Goal: Task Accomplishment & Management: Use online tool/utility

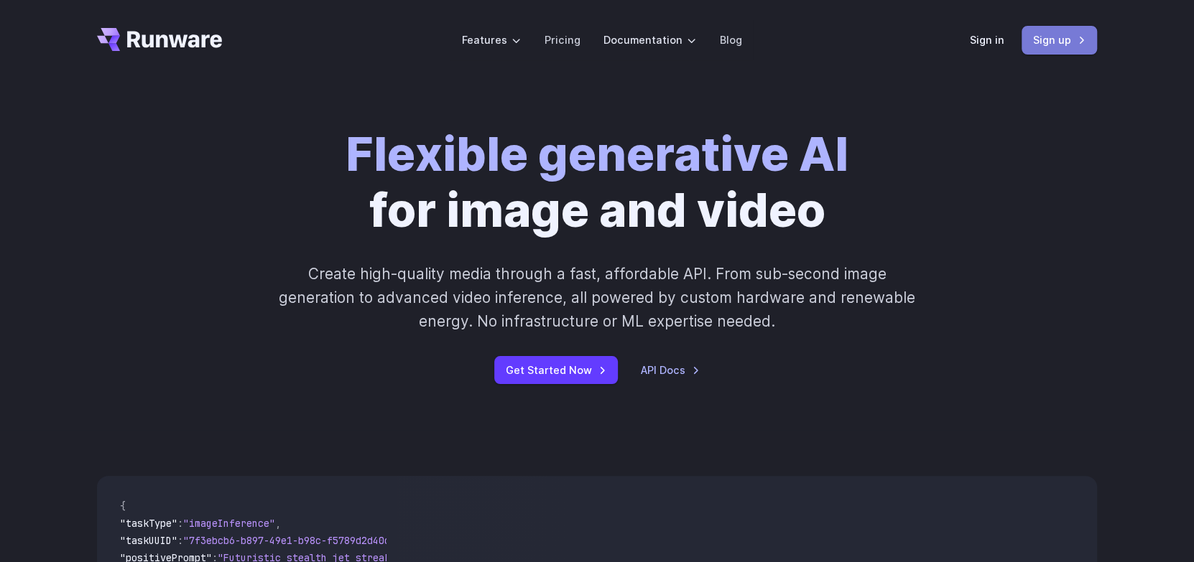
click at [1031, 44] on link "Sign up" at bounding box center [1059, 40] width 75 height 28
click at [991, 41] on link "Sign in" at bounding box center [987, 40] width 34 height 17
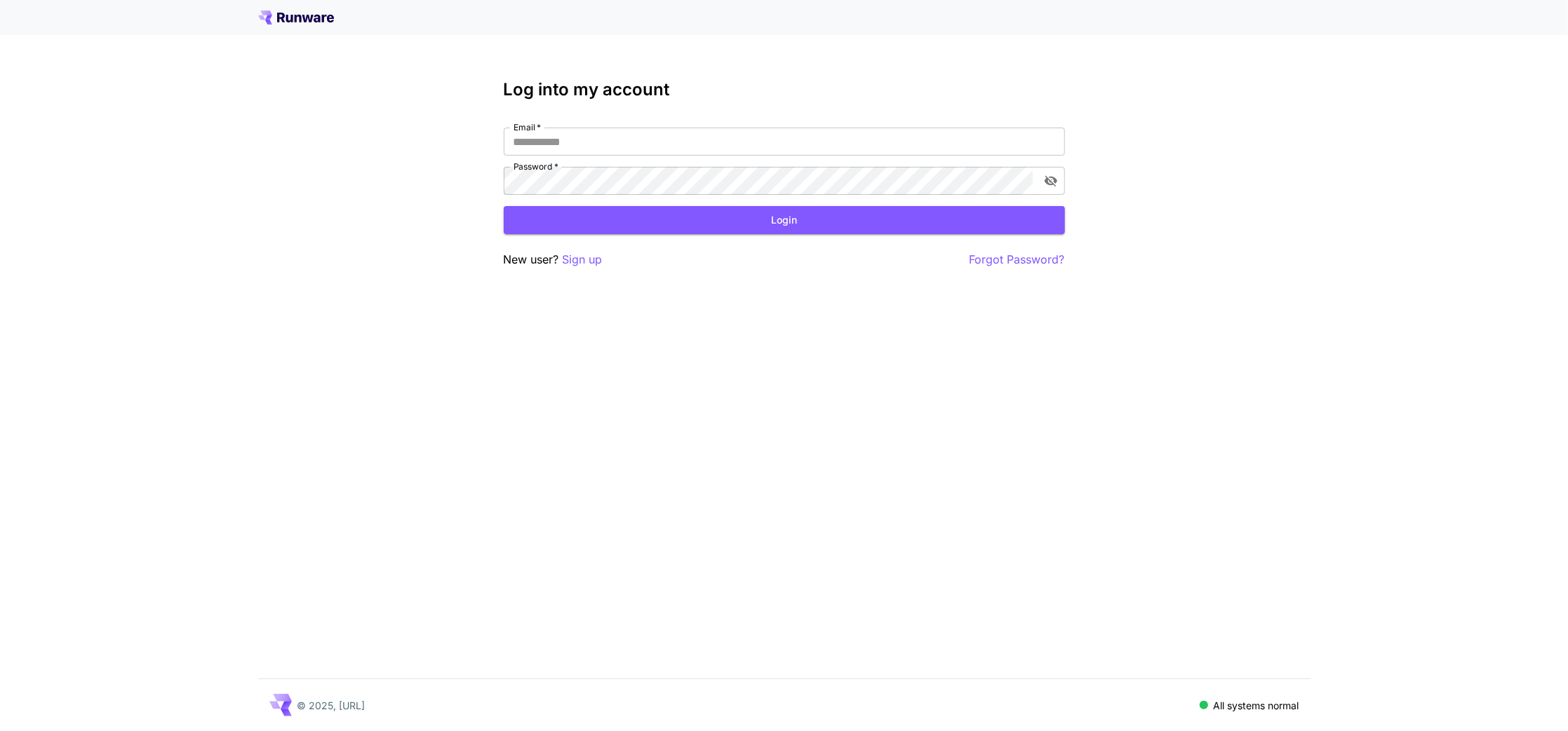
click at [577, 165] on div "Email   * Email   * Password   * Password   *" at bounding box center [784, 161] width 561 height 67
click at [574, 153] on input "Email   *" at bounding box center [784, 142] width 561 height 28
type input "***"
type input "**********"
click button "Login" at bounding box center [784, 220] width 561 height 28
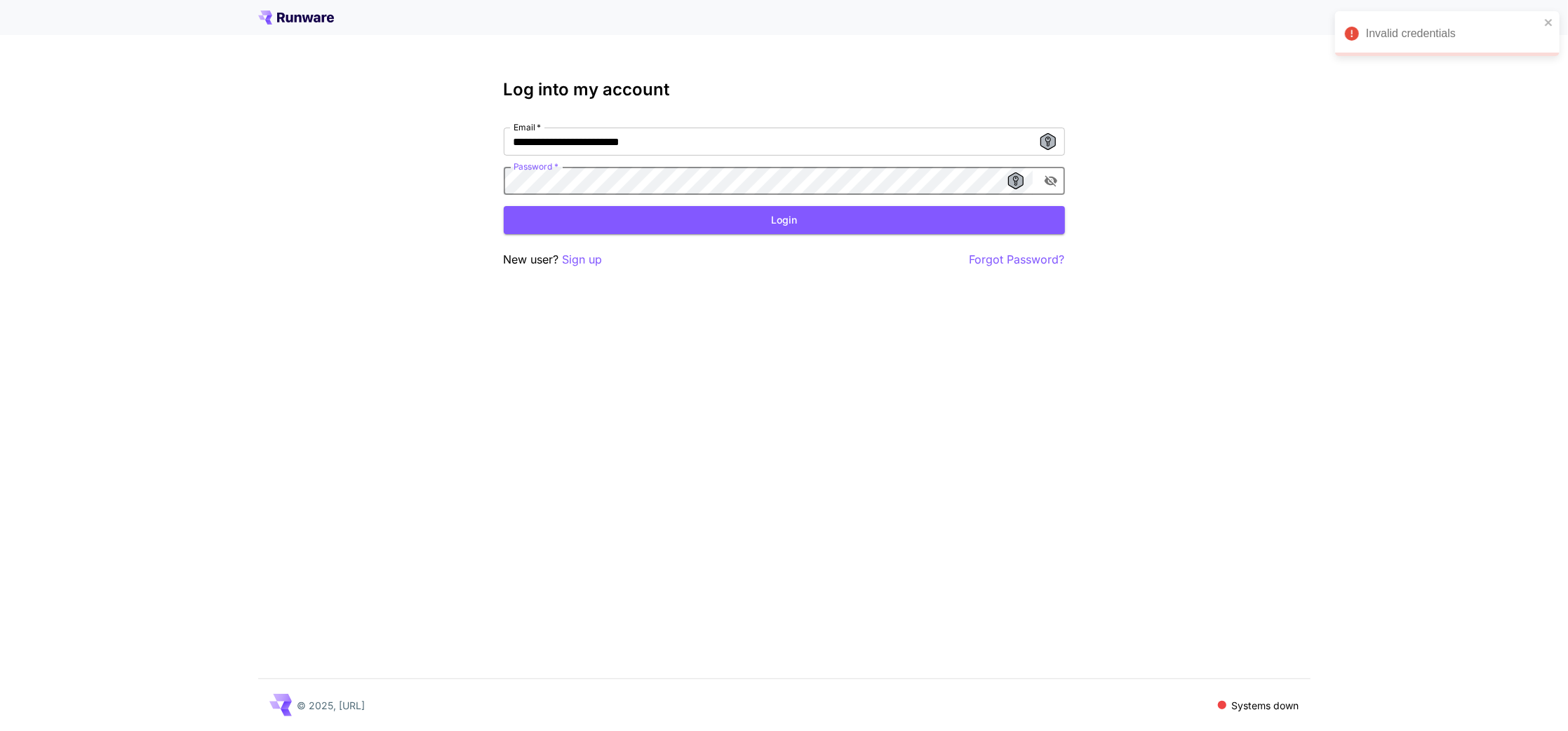
click button "Login" at bounding box center [784, 220] width 561 height 28
click at [1055, 185] on icon "toggle password visibility" at bounding box center [1051, 181] width 14 height 14
click button "Login" at bounding box center [784, 220] width 561 height 28
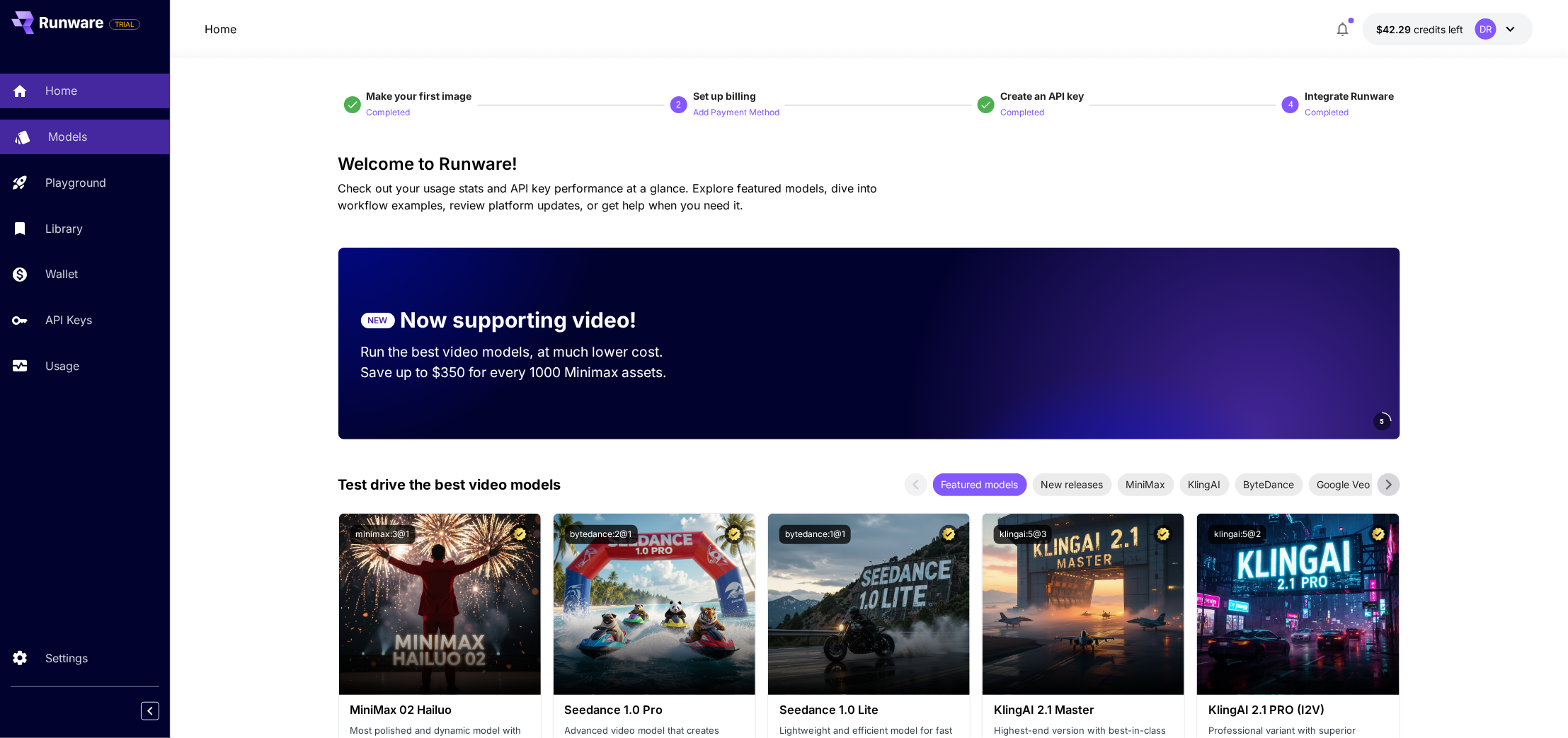
click at [87, 136] on div "Models" at bounding box center [103, 136] width 110 height 17
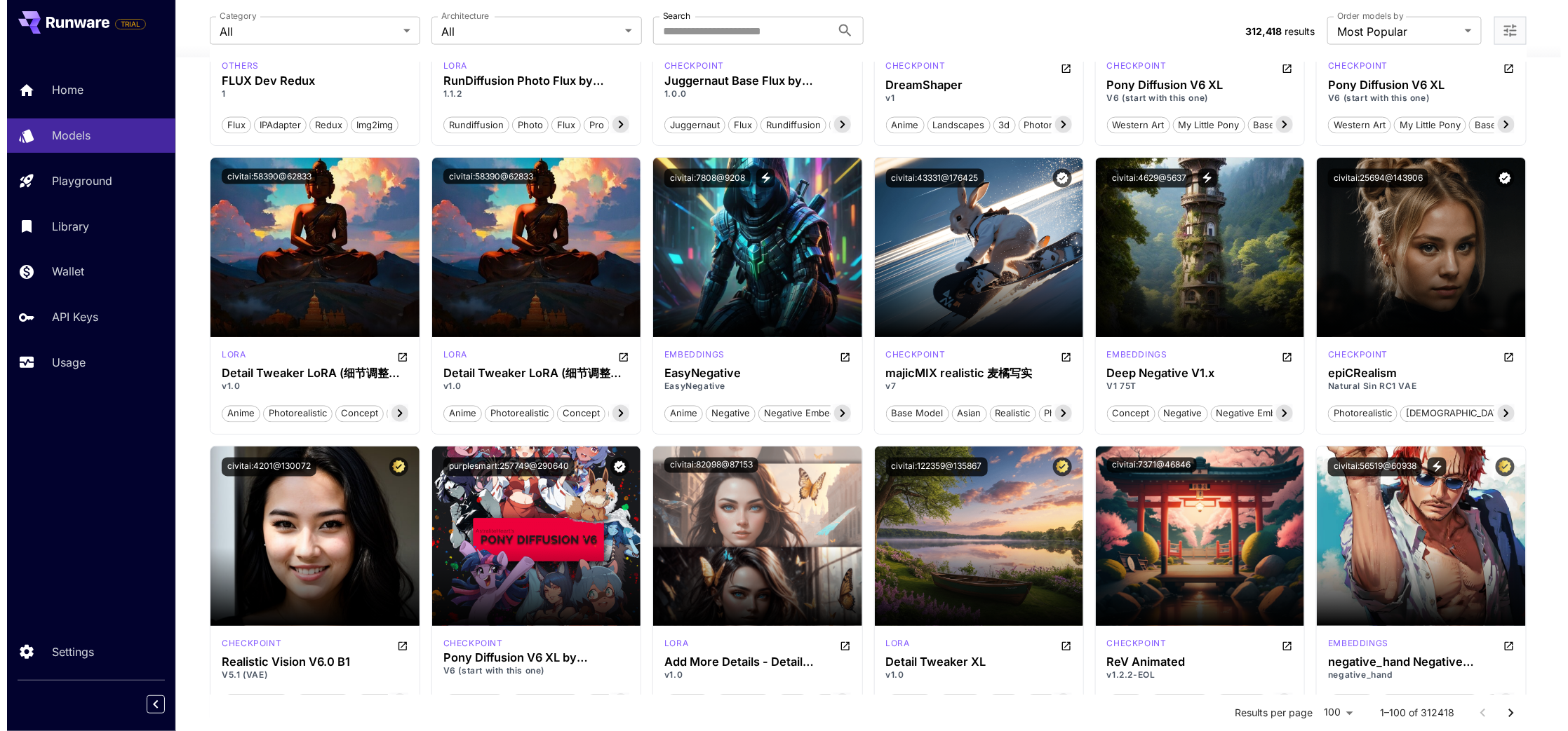
scroll to position [1162, 0]
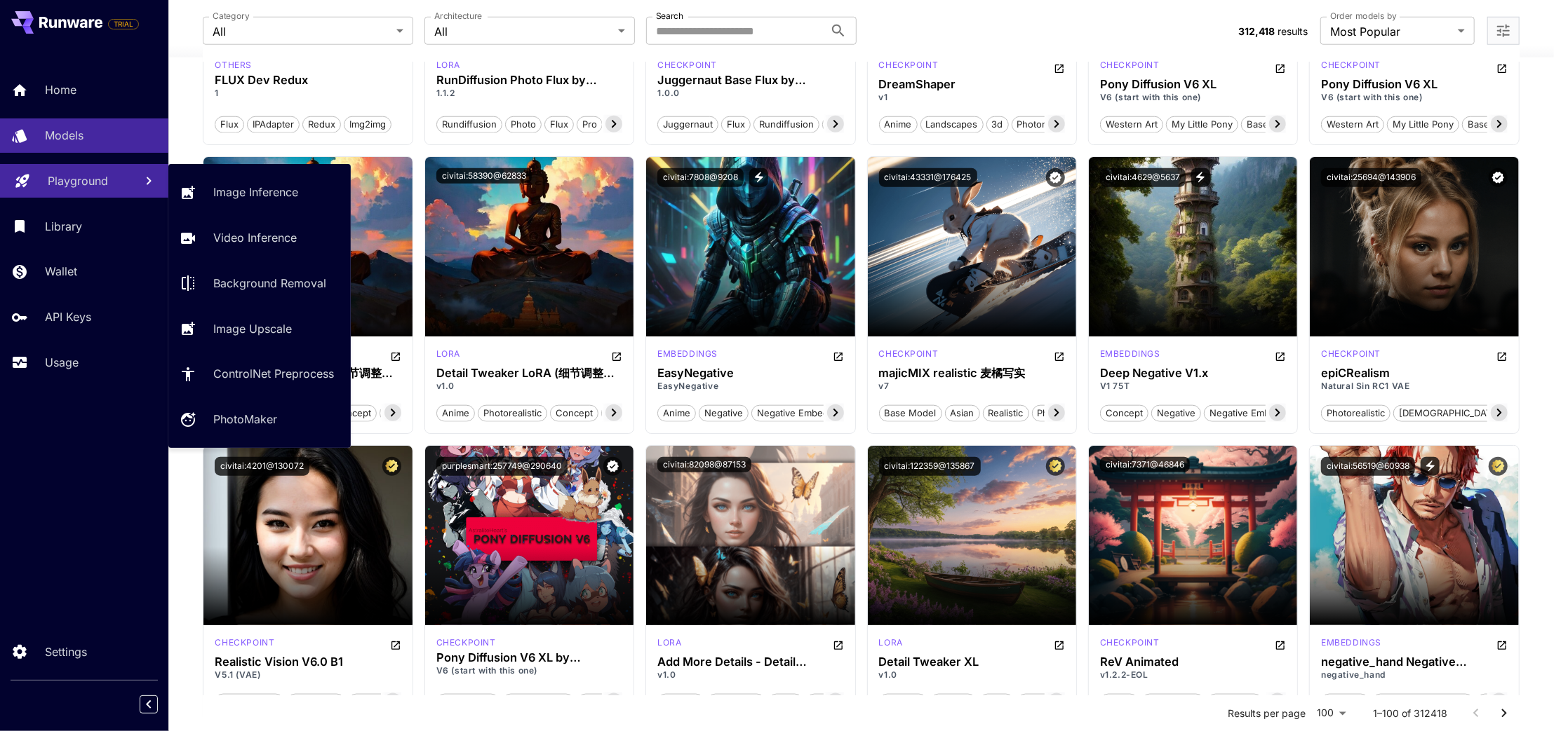
click at [113, 185] on div "Playground" at bounding box center [86, 181] width 76 height 17
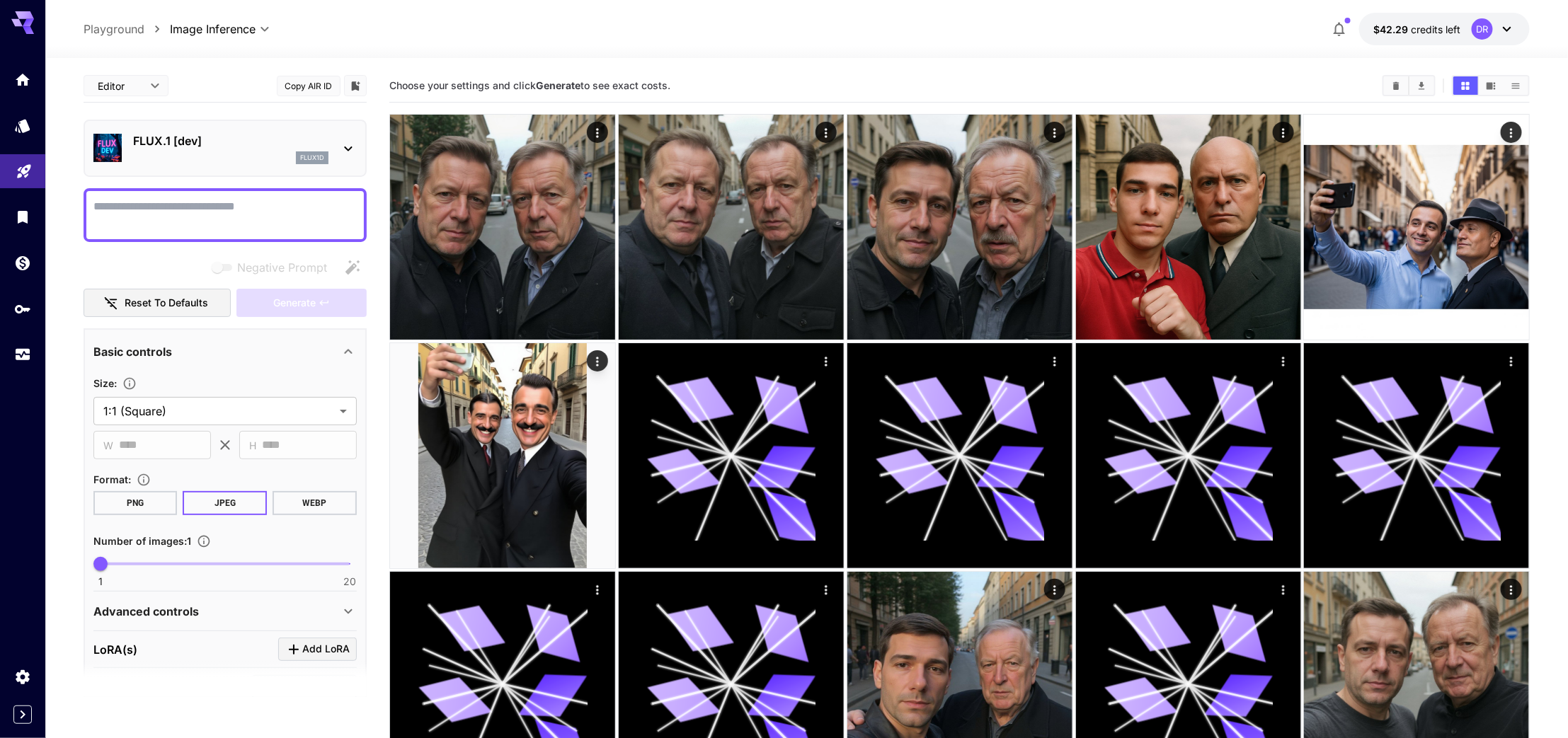
click at [179, 145] on p "FLUX.1 [dev]" at bounding box center [231, 140] width 195 height 17
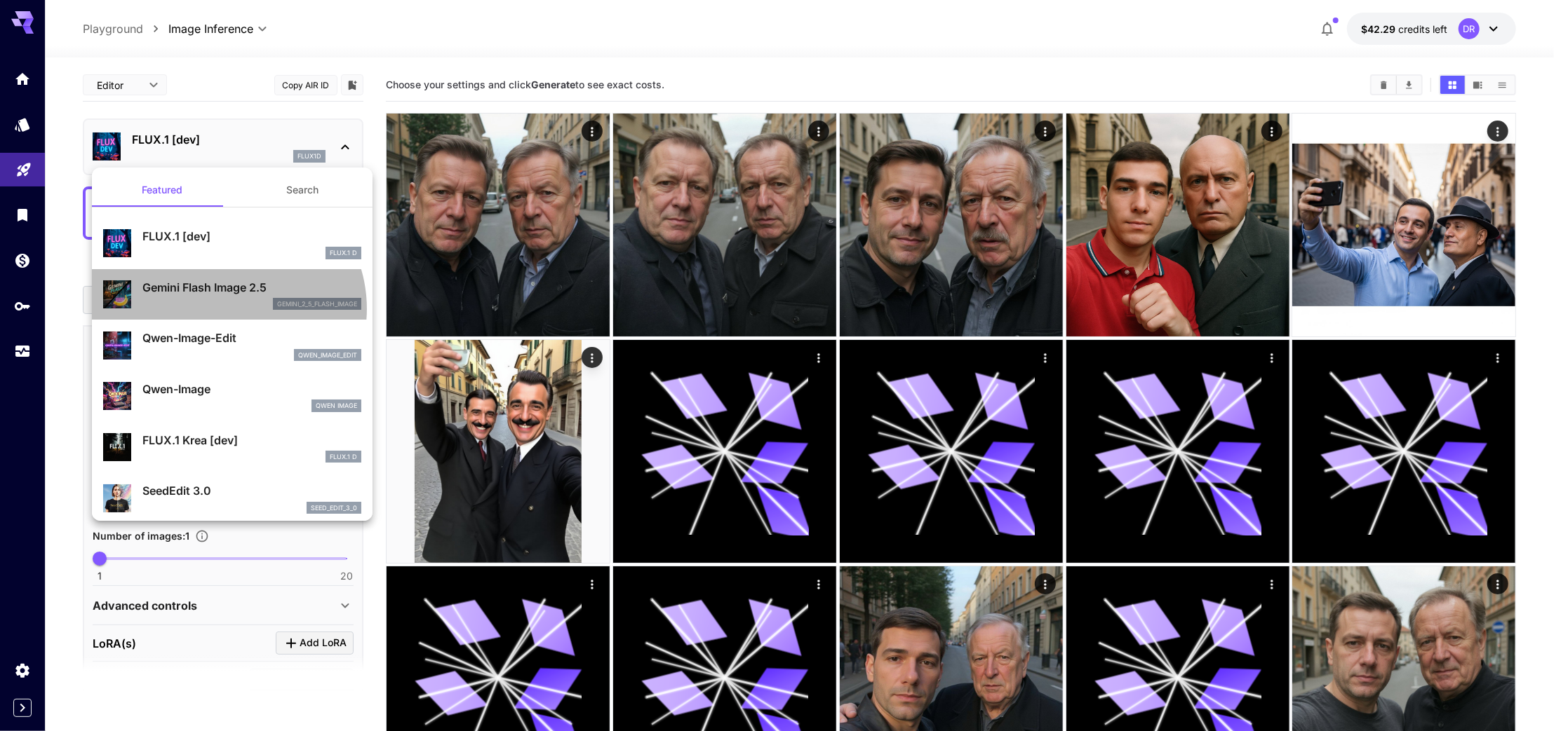
click at [226, 309] on div "gemini_2_5_flash_image" at bounding box center [252, 304] width 219 height 13
